Goal: Task Accomplishment & Management: Use online tool/utility

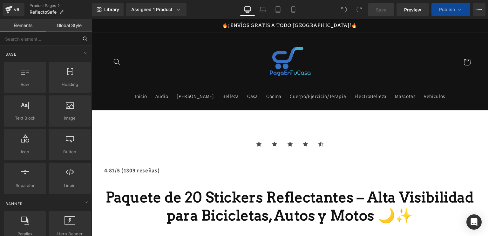
click at [48, 40] on input "text" at bounding box center [39, 39] width 78 height 14
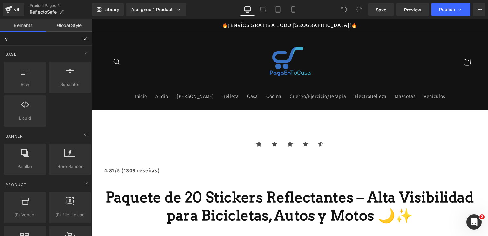
type input "va"
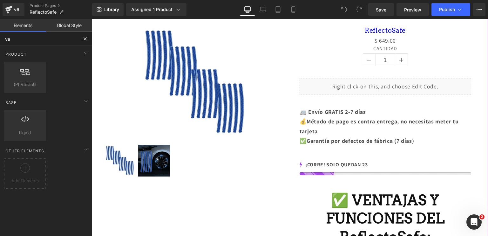
scroll to position [212, 0]
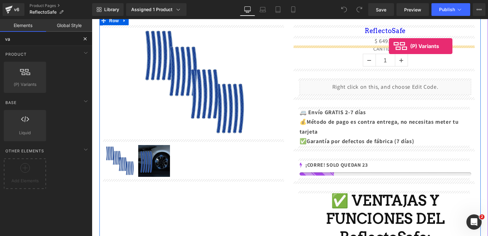
drag, startPoint x: 117, startPoint y: 90, endPoint x: 389, endPoint y: 46, distance: 275.5
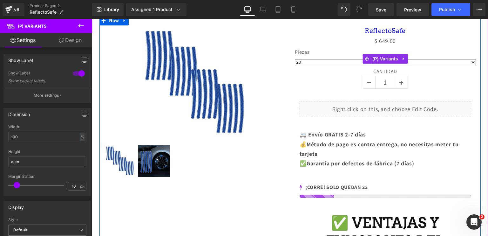
click at [311, 51] on label "Piezas" at bounding box center [385, 53] width 181 height 8
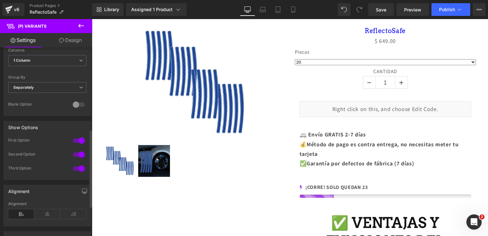
scroll to position [270, 0]
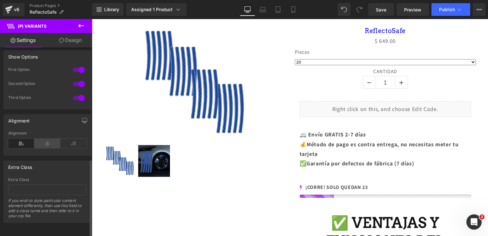
click at [52, 139] on icon at bounding box center [47, 144] width 26 height 10
click at [22, 139] on icon at bounding box center [21, 144] width 26 height 10
click at [457, 15] on button "Publish" at bounding box center [450, 9] width 39 height 13
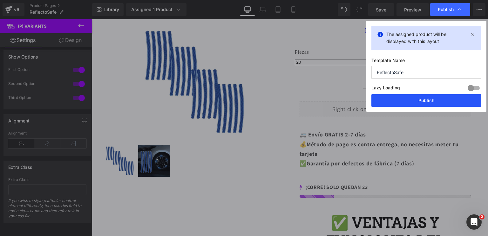
click at [425, 103] on button "Publish" at bounding box center [426, 100] width 110 height 13
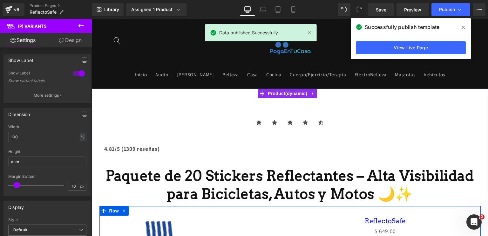
scroll to position [0, 0]
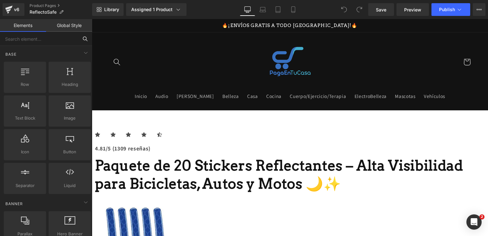
click at [52, 39] on input "text" at bounding box center [39, 39] width 78 height 14
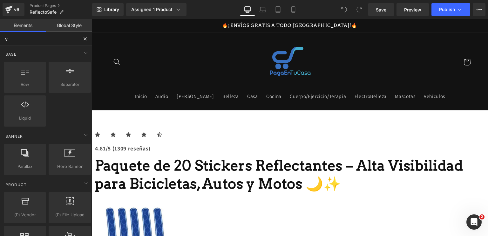
type input "va"
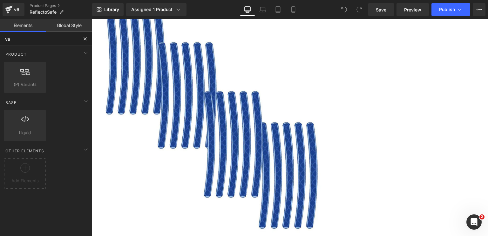
scroll to position [199, 0]
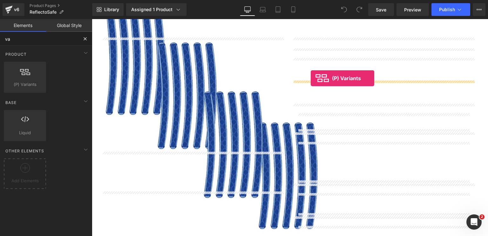
drag, startPoint x: 123, startPoint y: 100, endPoint x: 311, endPoint y: 78, distance: 189.4
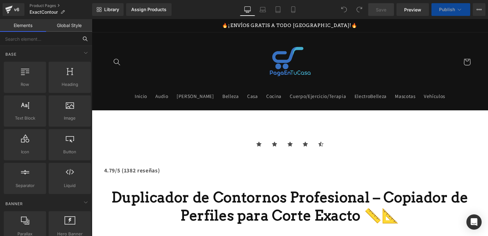
click at [45, 39] on input "text" at bounding box center [39, 39] width 78 height 14
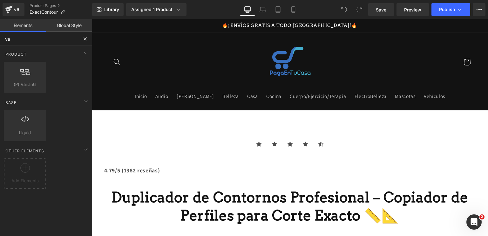
type input "var"
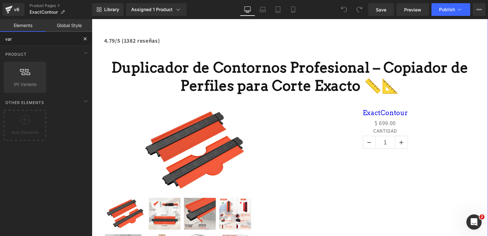
scroll to position [130, 0]
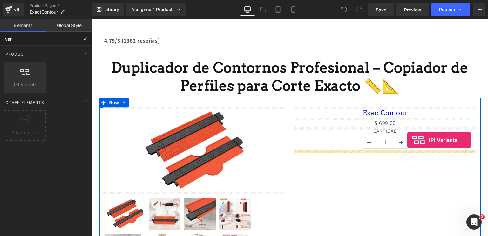
drag, startPoint x: 130, startPoint y: 91, endPoint x: 405, endPoint y: 144, distance: 280.7
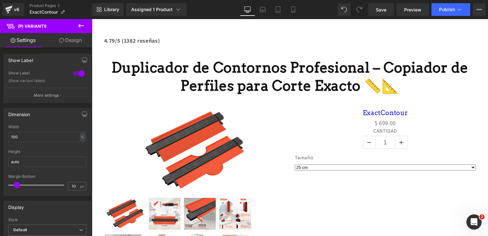
click at [459, 2] on div "Library Assigned 1 Product Product Preview ExactContour Manage assigned product…" at bounding box center [290, 9] width 396 height 19
click at [455, 10] on button "Publish" at bounding box center [450, 9] width 39 height 13
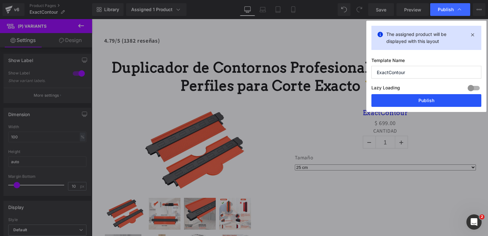
click at [419, 106] on button "Publish" at bounding box center [426, 100] width 110 height 13
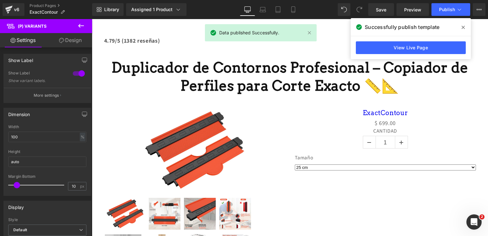
click at [466, 26] on span at bounding box center [463, 27] width 10 height 10
